Goal: Check status: Check status

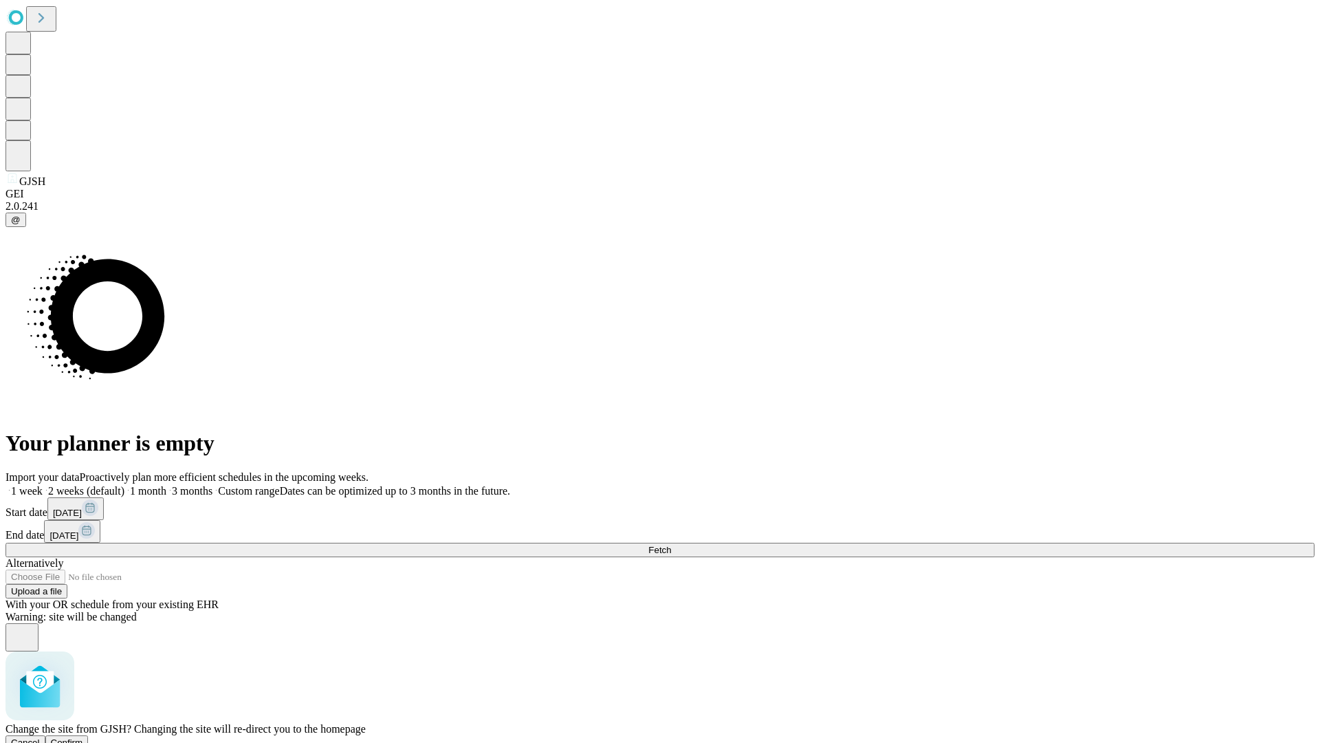
click at [83, 737] on span "Confirm" at bounding box center [67, 742] width 32 height 10
click at [166, 485] on label "1 month" at bounding box center [145, 491] width 42 height 12
click at [671, 545] on span "Fetch" at bounding box center [659, 550] width 23 height 10
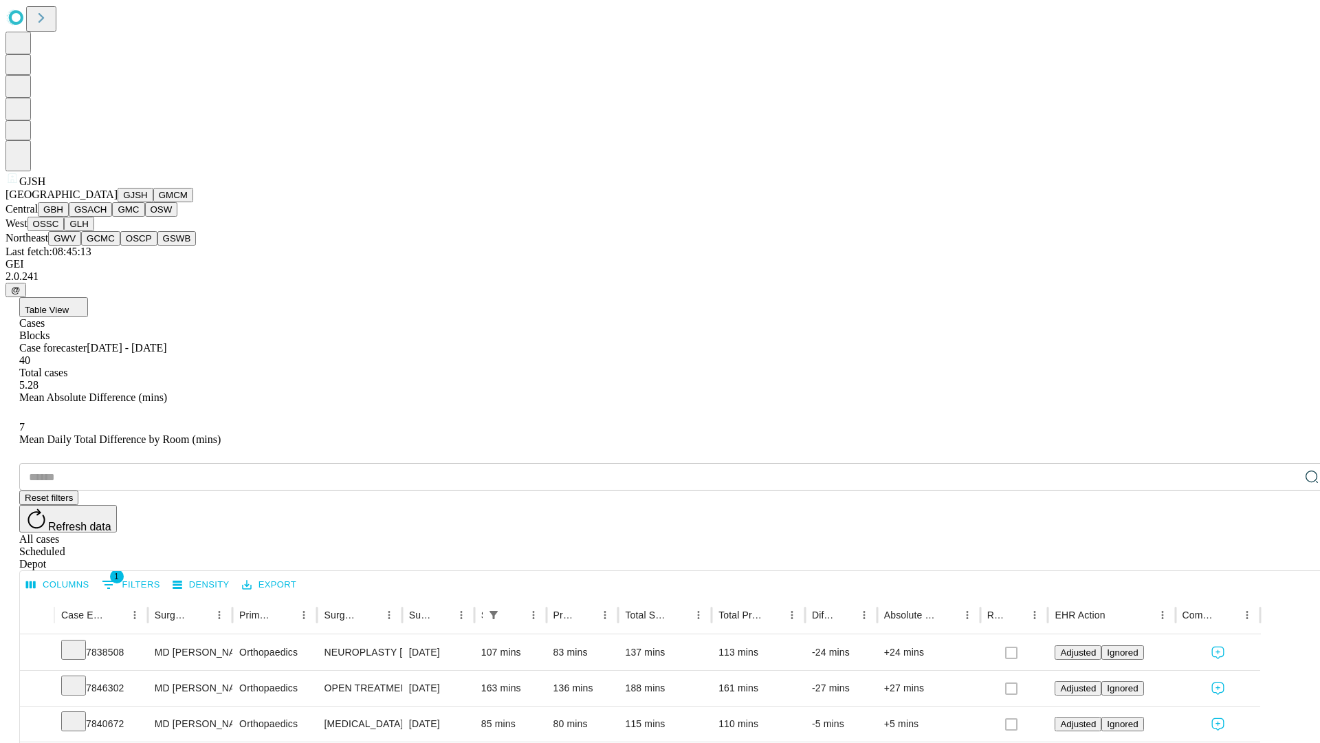
click at [153, 202] on button "GMCM" at bounding box center [173, 195] width 40 height 14
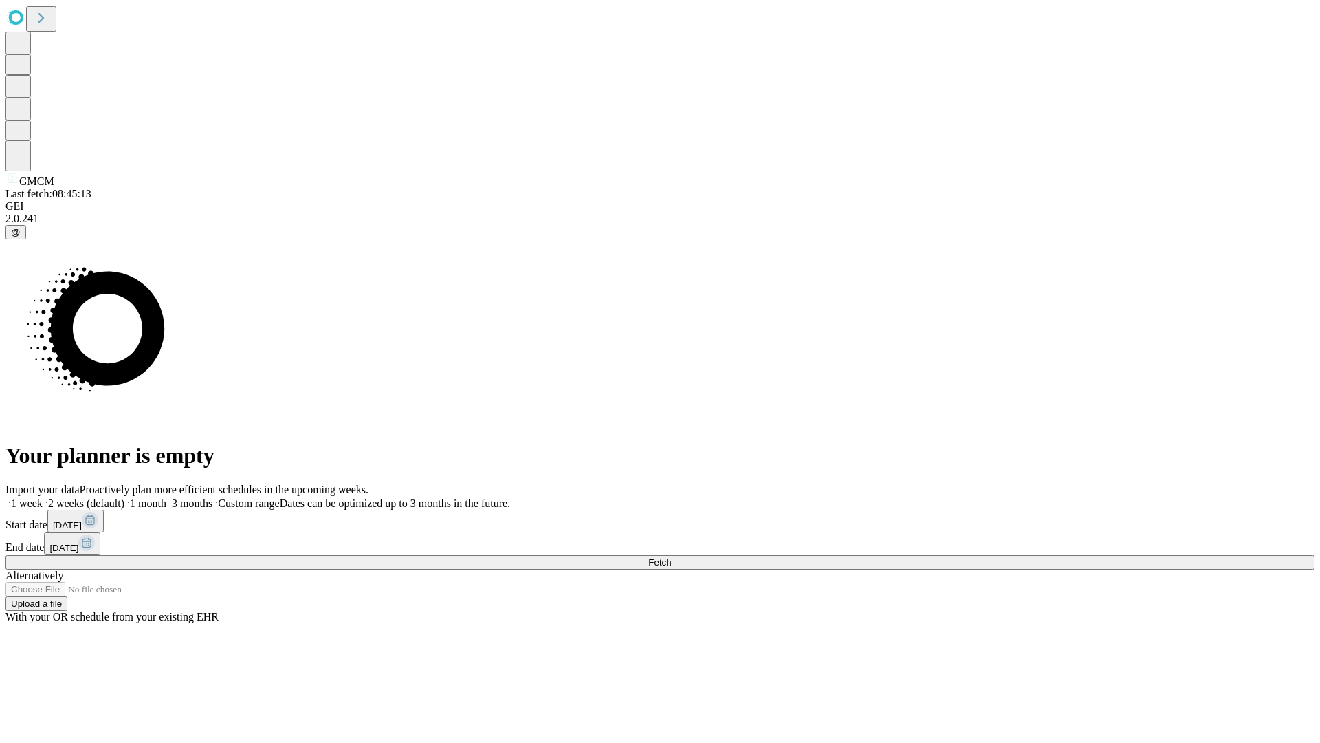
click at [166, 497] on label "1 month" at bounding box center [145, 503] width 42 height 12
click at [671, 557] on span "Fetch" at bounding box center [659, 562] width 23 height 10
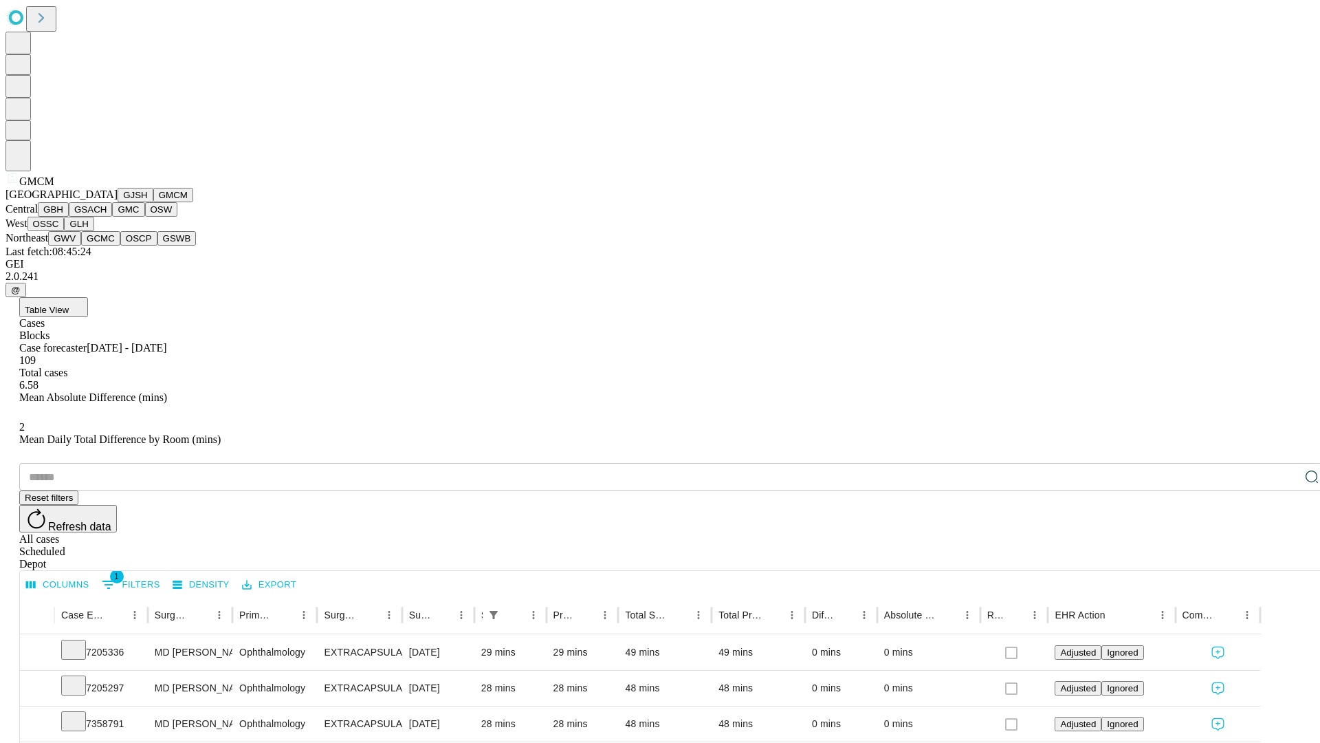
click at [69, 217] on button "GBH" at bounding box center [53, 209] width 31 height 14
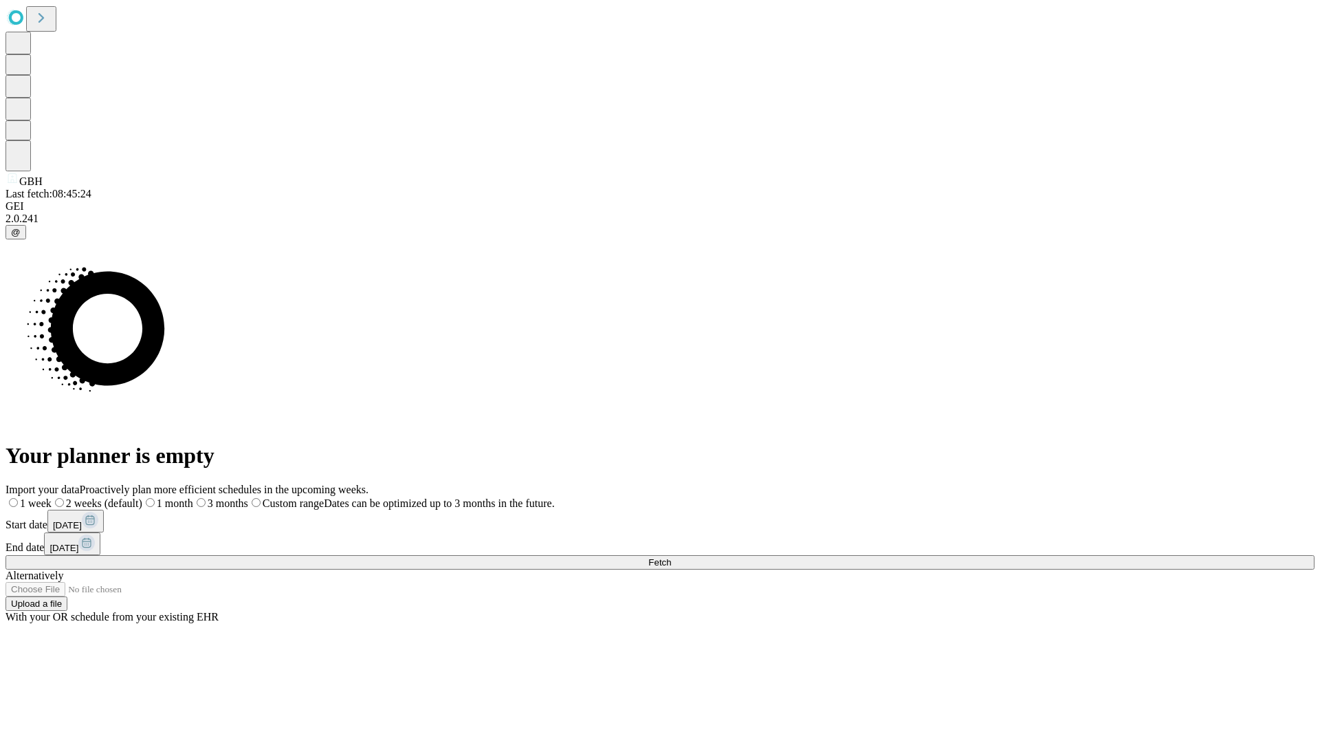
click at [193, 497] on label "1 month" at bounding box center [167, 503] width 51 height 12
click at [671, 557] on span "Fetch" at bounding box center [659, 562] width 23 height 10
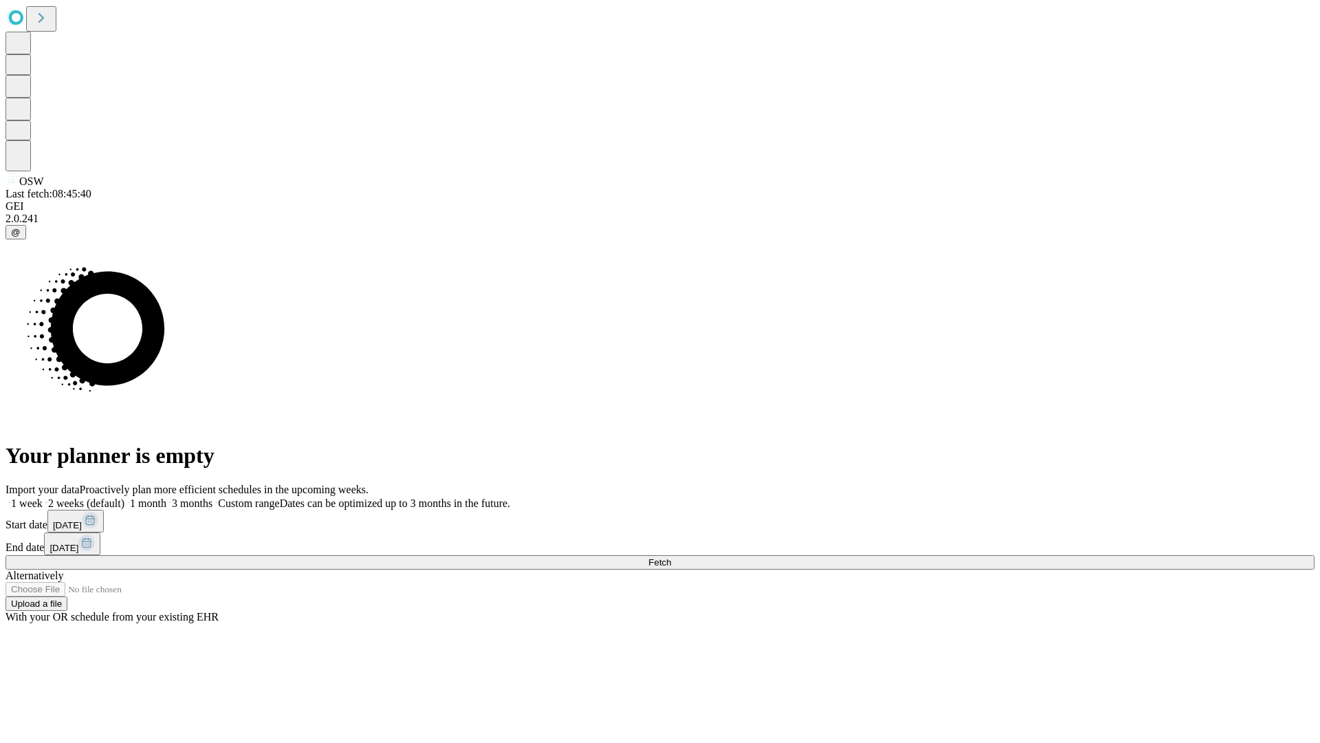
click at [166, 497] on label "1 month" at bounding box center [145, 503] width 42 height 12
click at [671, 557] on span "Fetch" at bounding box center [659, 562] width 23 height 10
click at [166, 497] on label "1 month" at bounding box center [145, 503] width 42 height 12
click at [671, 557] on span "Fetch" at bounding box center [659, 562] width 23 height 10
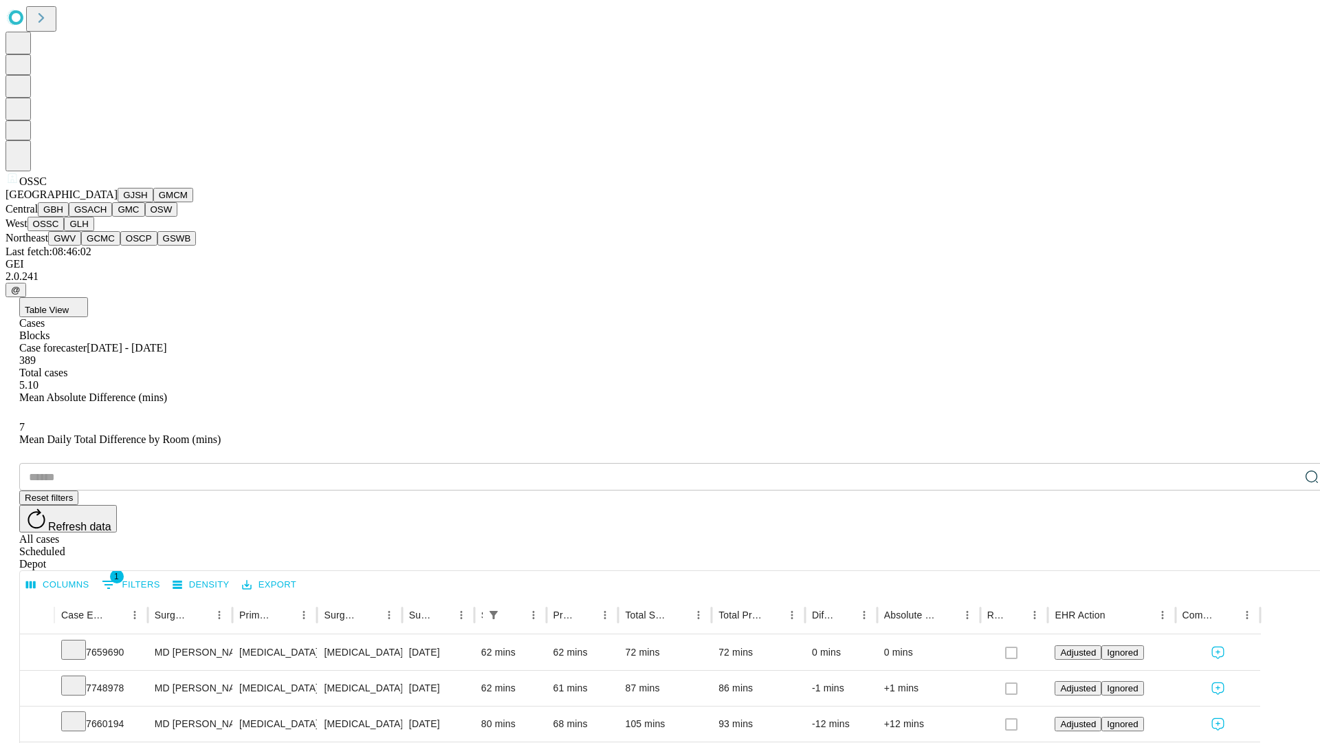
click at [94, 231] on button "GLH" at bounding box center [79, 224] width 30 height 14
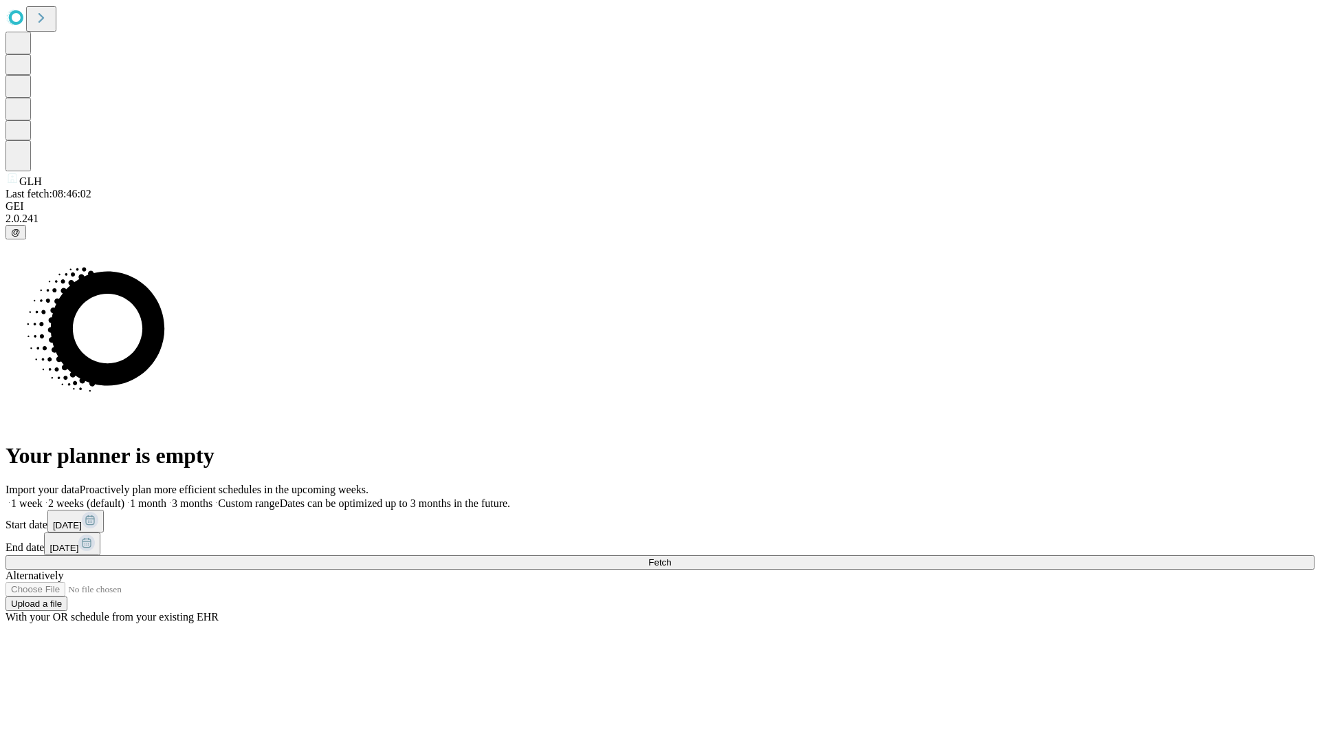
click at [166, 497] on label "1 month" at bounding box center [145, 503] width 42 height 12
click at [671, 557] on span "Fetch" at bounding box center [659, 562] width 23 height 10
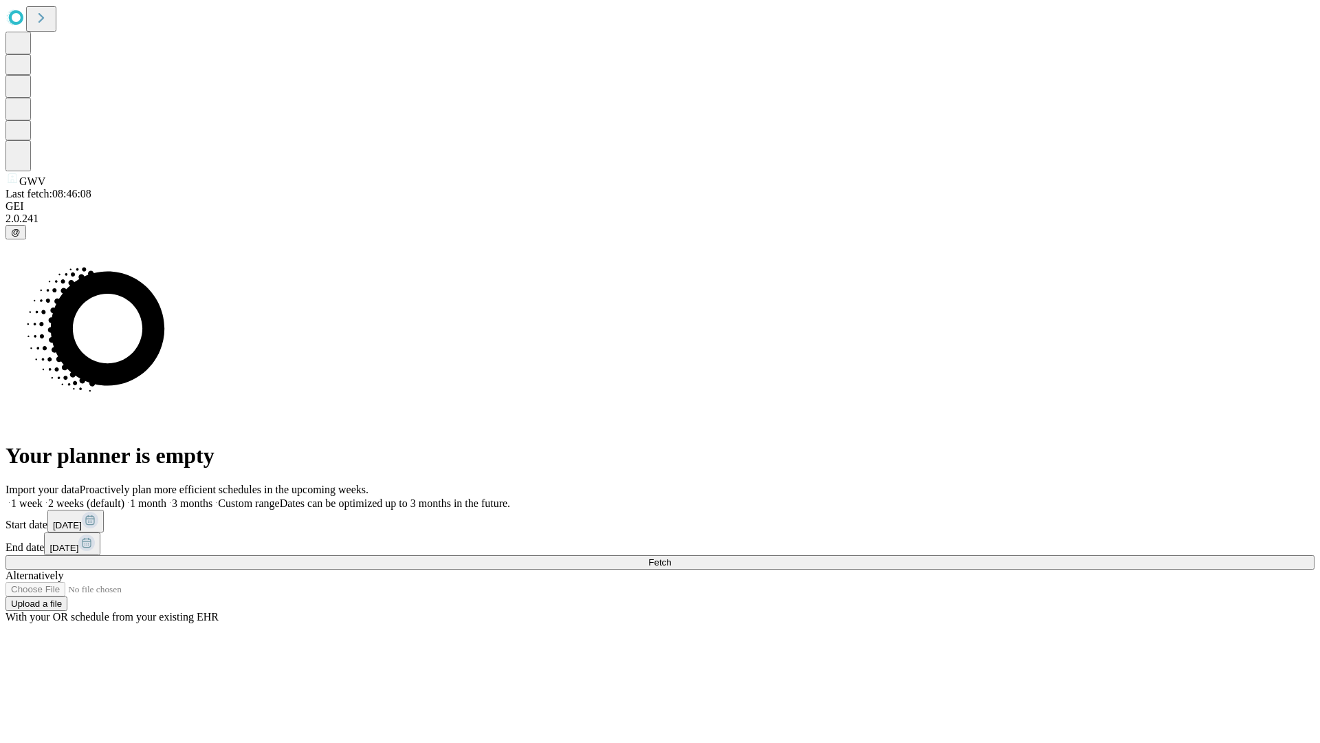
click at [166, 497] on label "1 month" at bounding box center [145, 503] width 42 height 12
click at [671, 557] on span "Fetch" at bounding box center [659, 562] width 23 height 10
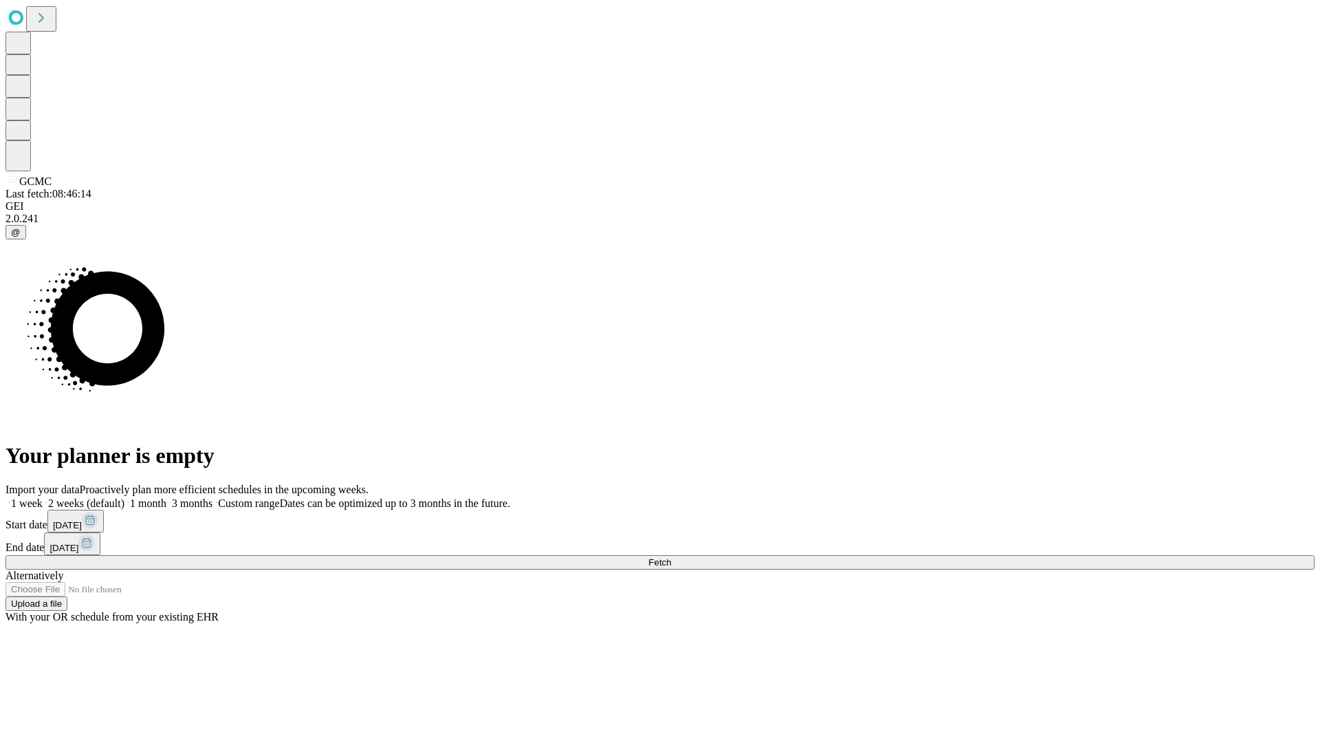
click at [671, 557] on span "Fetch" at bounding box center [659, 562] width 23 height 10
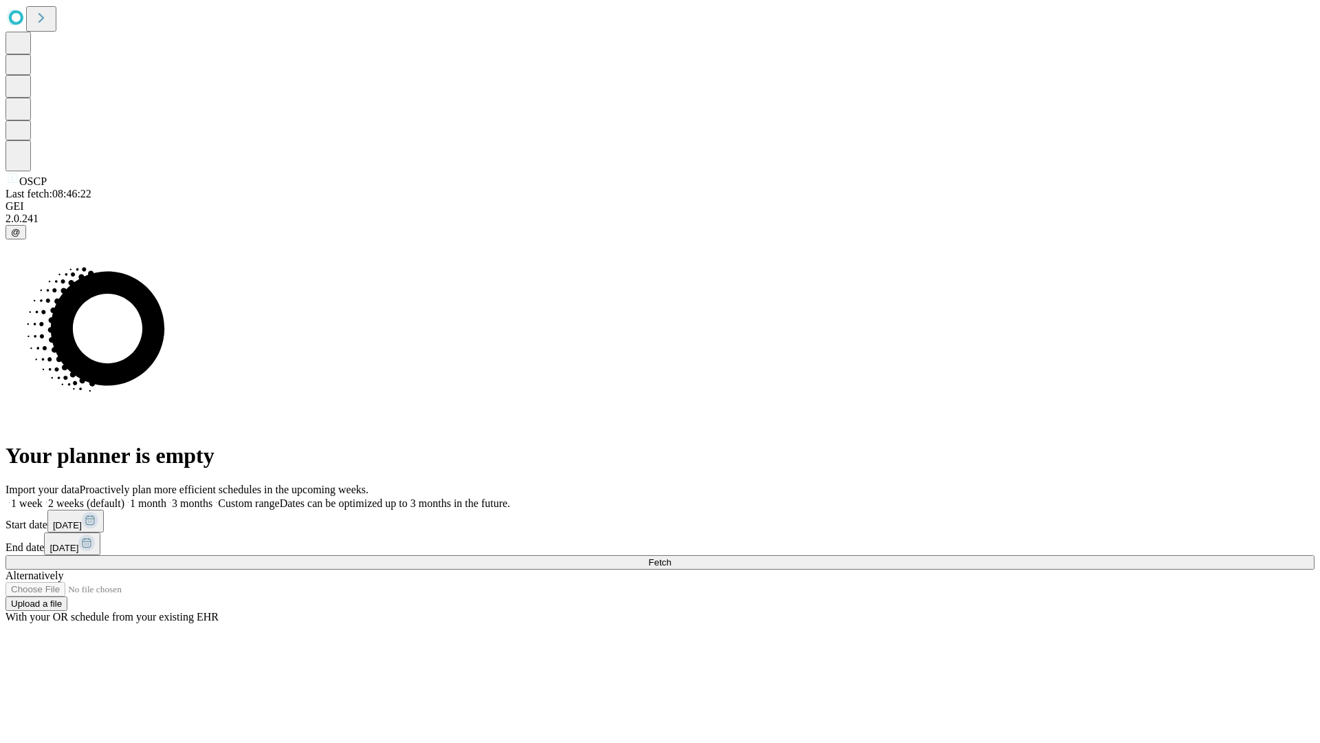
click at [671, 557] on span "Fetch" at bounding box center [659, 562] width 23 height 10
